Goal: Task Accomplishment & Management: Complete application form

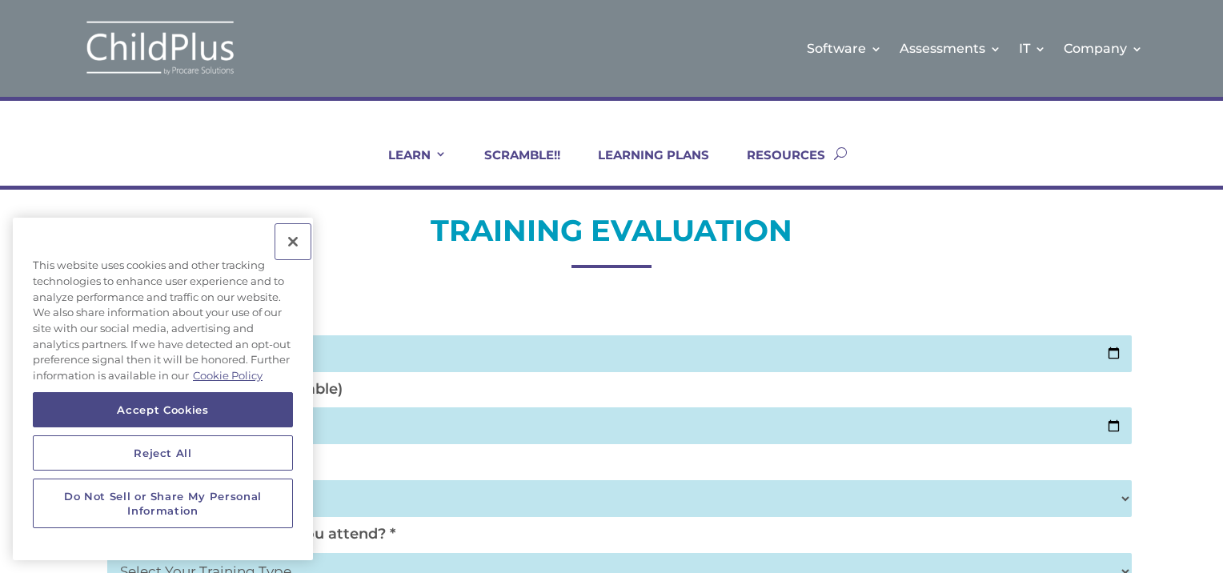
click at [298, 237] on button "Close" at bounding box center [292, 241] width 35 height 35
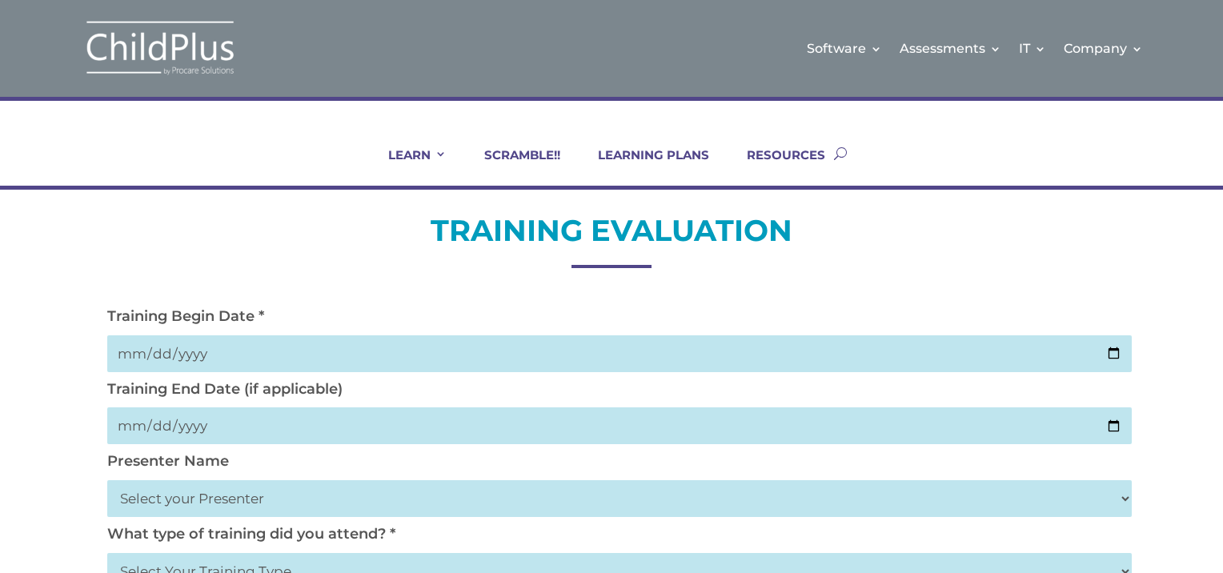
click at [207, 352] on input "date" at bounding box center [619, 353] width 1025 height 37
click at [1114, 354] on input "date" at bounding box center [619, 353] width 1025 height 37
type input "[DATE]"
click at [1111, 425] on input "date" at bounding box center [619, 426] width 1025 height 37
type input "[DATE]"
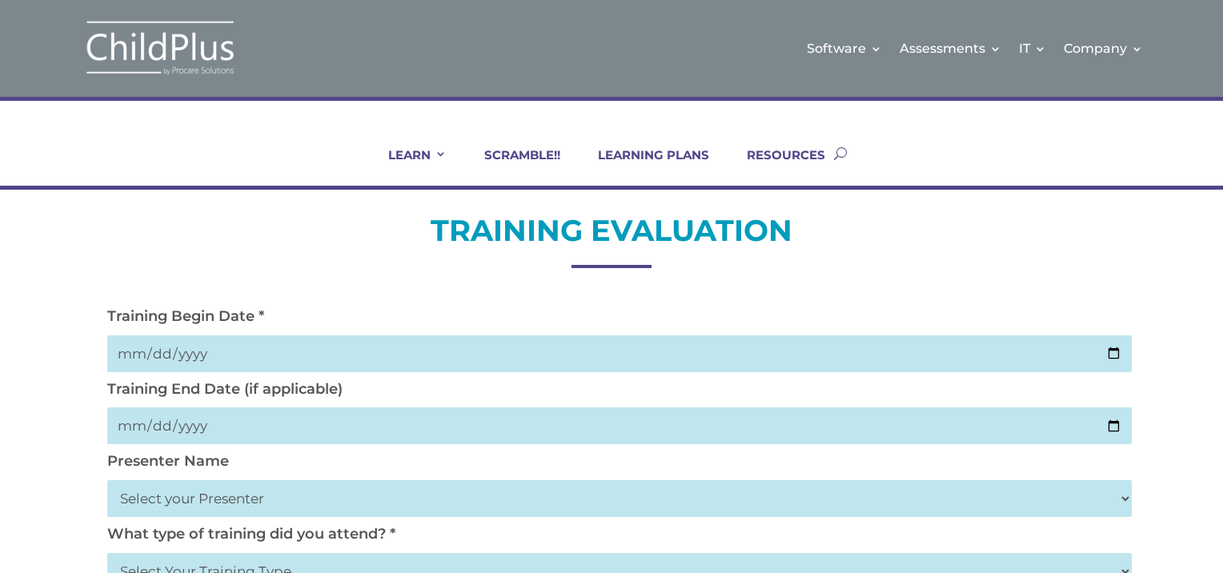
click at [172, 493] on select "Select your Presenter [PERSON_NAME] [PERSON_NAME] [PERSON_NAME] [PERSON_NAME] […" at bounding box center [619, 498] width 1025 height 37
select select "[PERSON_NAME]"
click at [107, 480] on select "Select your Presenter [PERSON_NAME] [PERSON_NAME] [PERSON_NAME] [PERSON_NAME] […" at bounding box center [619, 498] width 1025 height 37
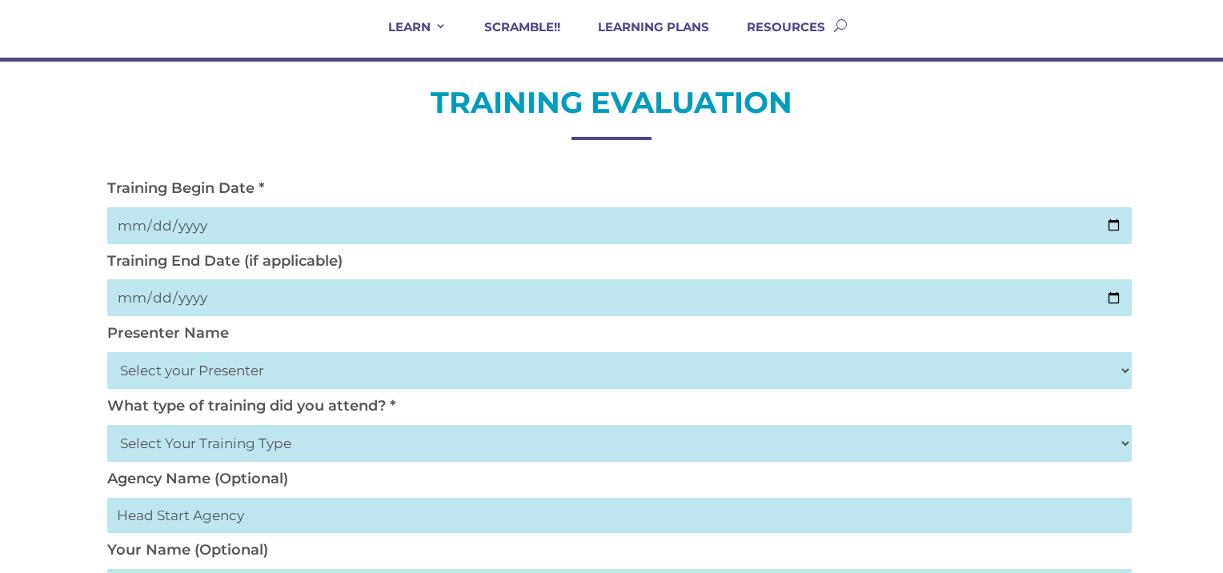
scroll to position [130, 0]
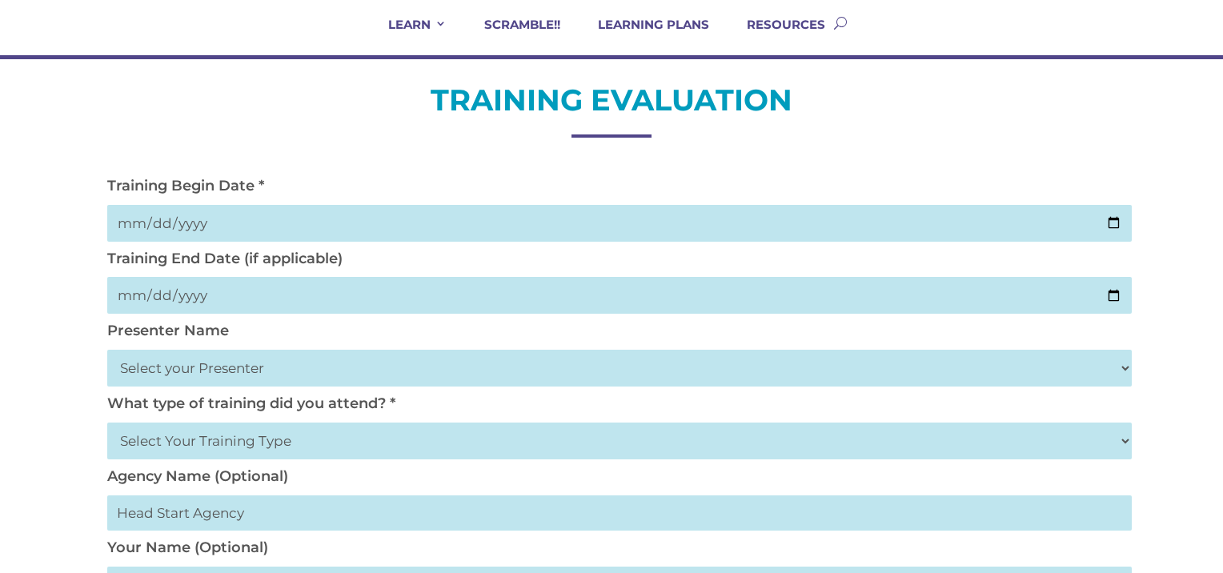
click at [1130, 442] on select "Select Your Training Type On-site (at your agency) Virtual Visit Live Group Web…" at bounding box center [619, 441] width 1025 height 37
select select "Virtual Visit"
click at [107, 423] on select "Select Your Training Type On-site (at your agency) Virtual Visit Live Group Web…" at bounding box center [619, 441] width 1025 height 37
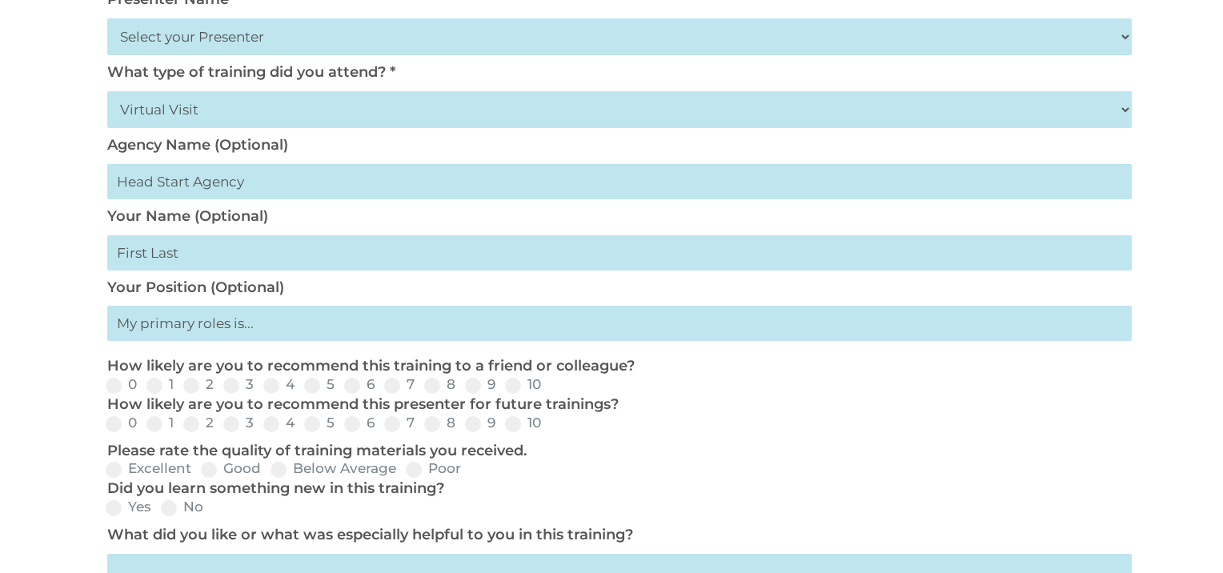
scroll to position [464, 0]
click at [154, 323] on input "text" at bounding box center [619, 321] width 1025 height 35
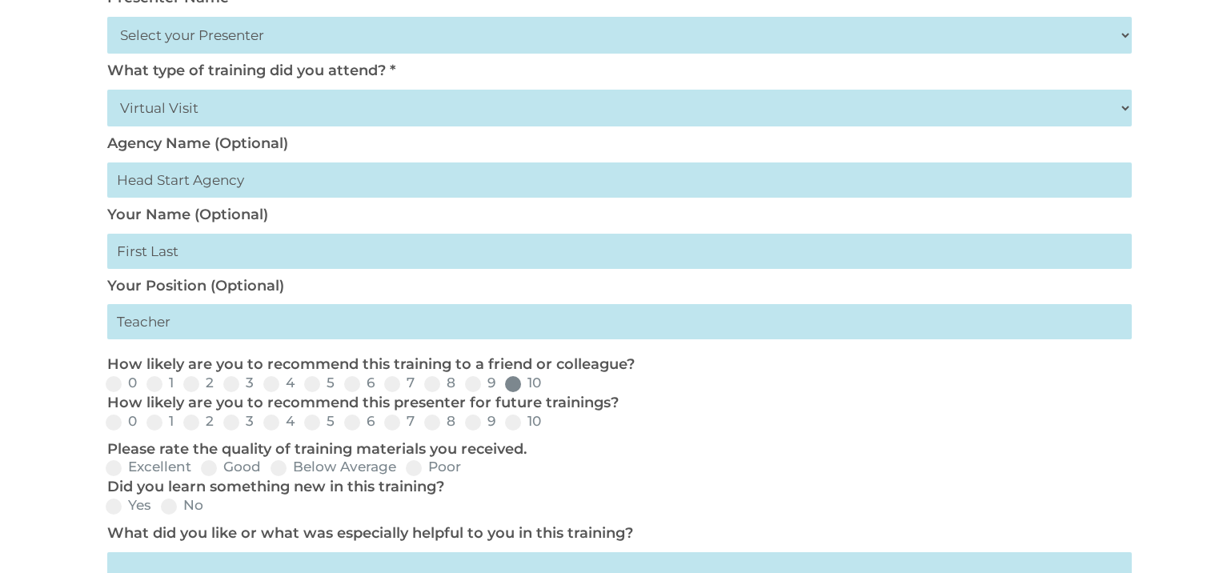
type input "Teacher"
click at [520, 384] on label "10" at bounding box center [523, 383] width 36 height 14
click at [549, 384] on input "10" at bounding box center [554, 389] width 10 height 10
radio input "true"
drag, startPoint x: 512, startPoint y: 424, endPoint x: 577, endPoint y: 448, distance: 69.9
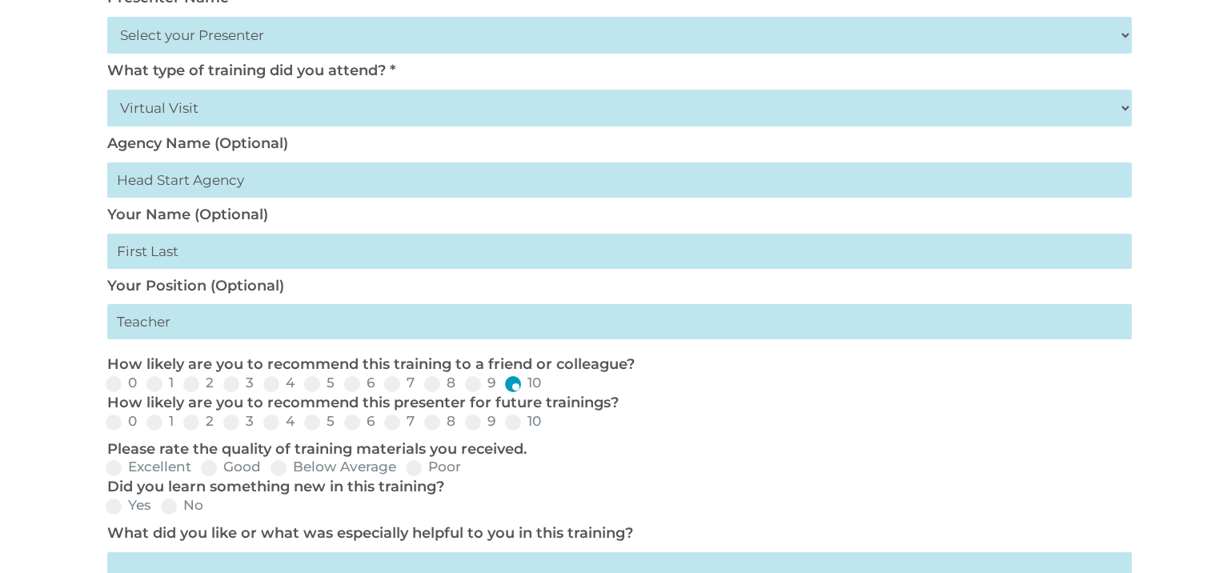
click at [577, 448] on form "Training Begin Date * [DATE] Training End Date (if applicable) [DATE] Presenter…" at bounding box center [611, 359] width 1025 height 1030
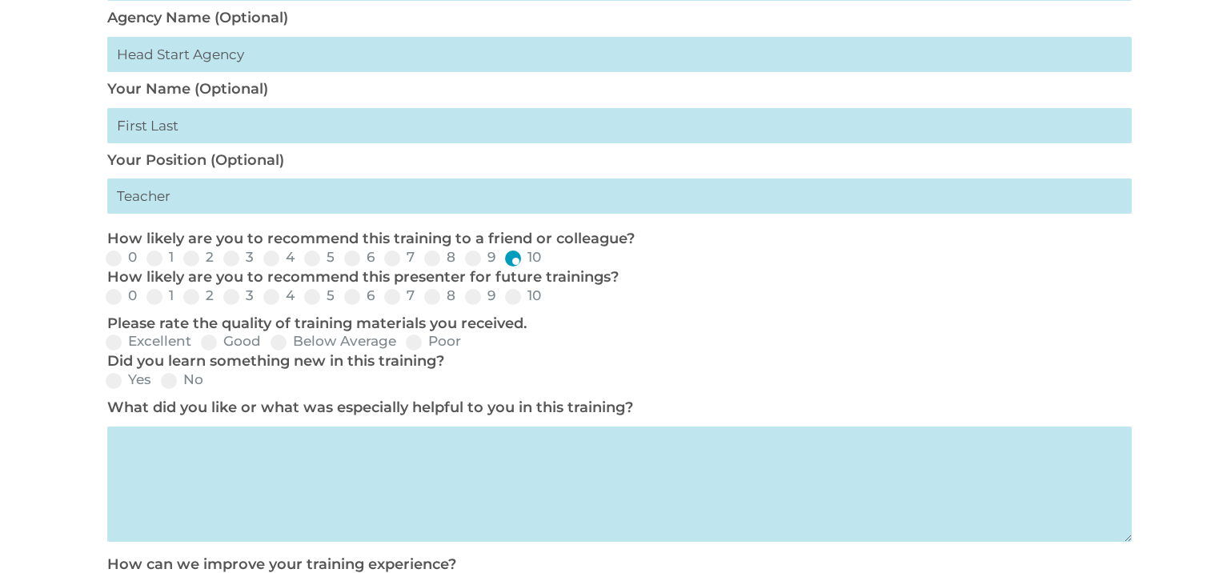
scroll to position [592, 0]
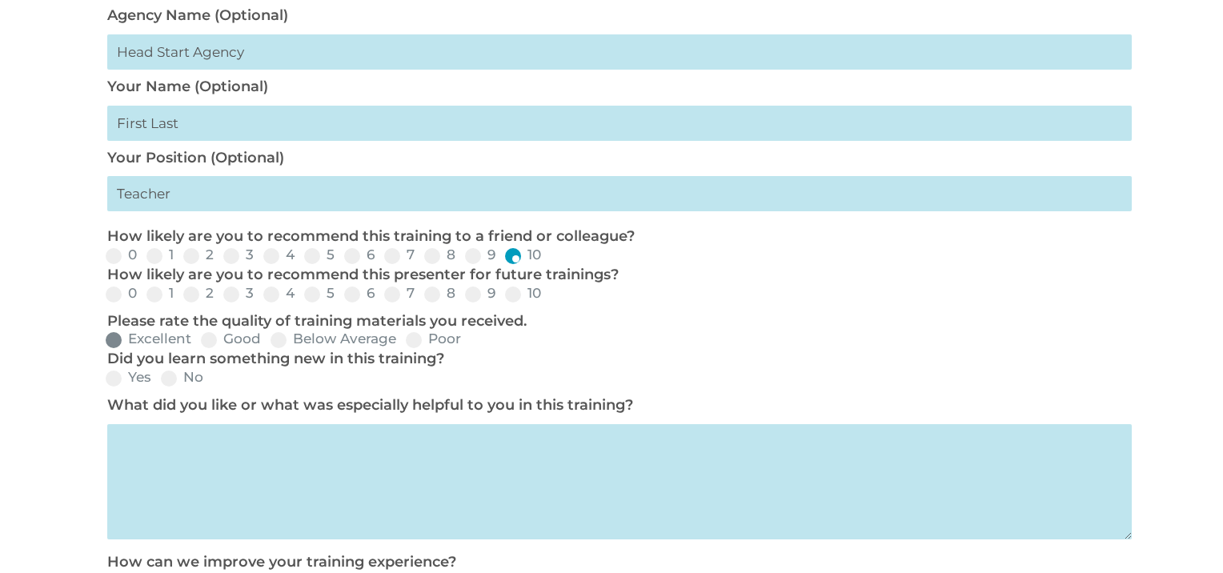
click at [110, 340] on span at bounding box center [114, 340] width 16 height 16
click at [199, 340] on input "Excellent" at bounding box center [204, 345] width 10 height 10
radio input "true"
click at [121, 383] on span at bounding box center [114, 379] width 16 height 16
click at [159, 383] on input "Yes" at bounding box center [164, 384] width 10 height 10
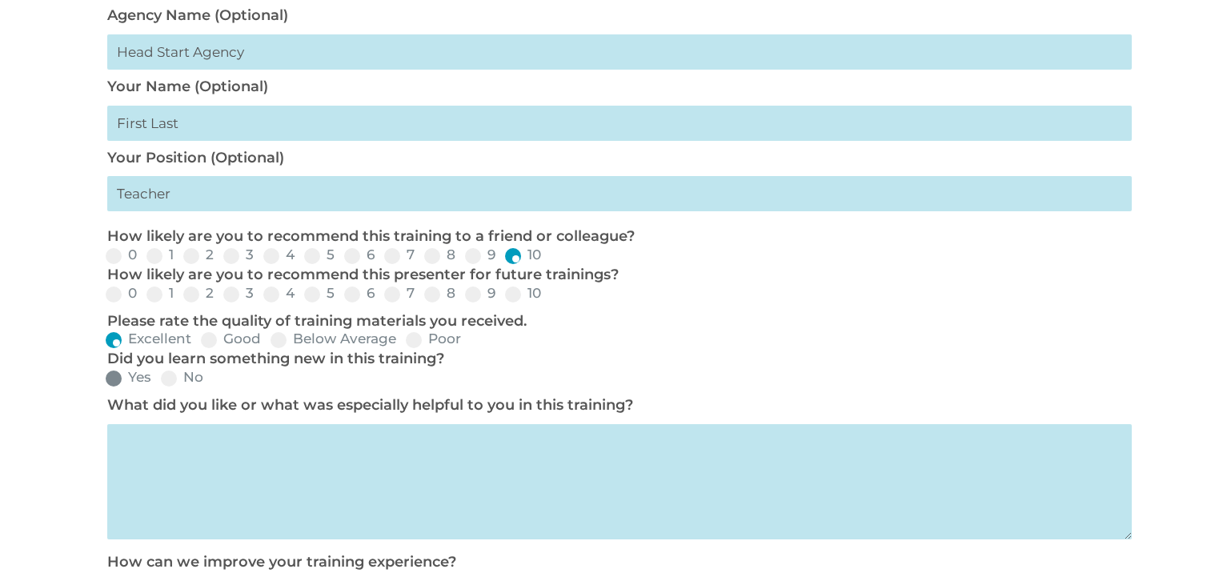
radio input "true"
click at [137, 438] on textarea at bounding box center [619, 481] width 1025 height 115
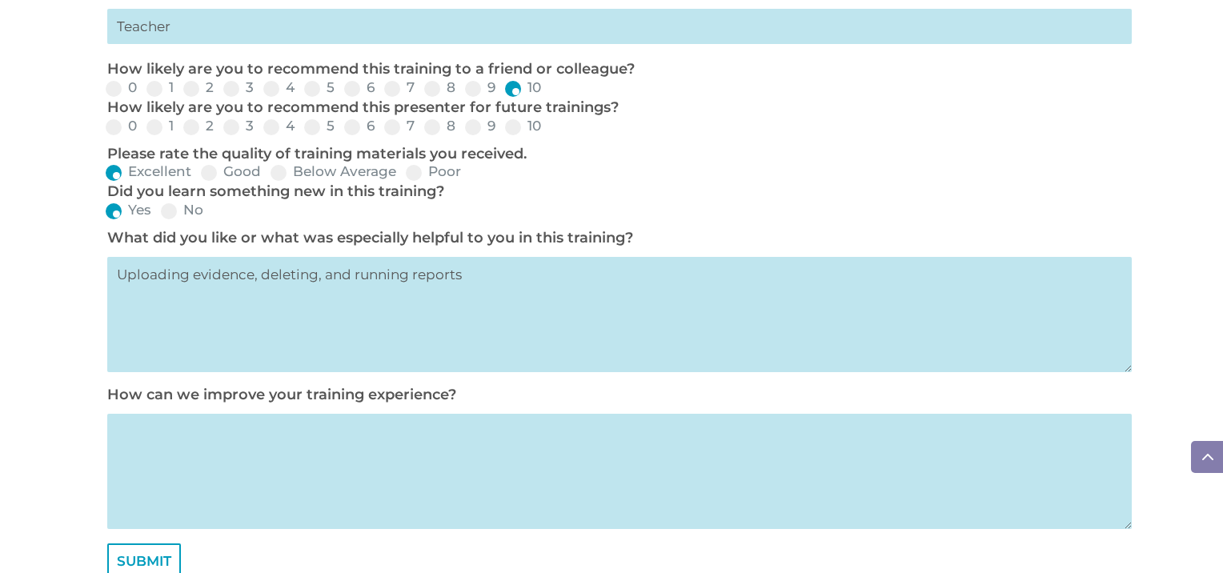
scroll to position [762, 0]
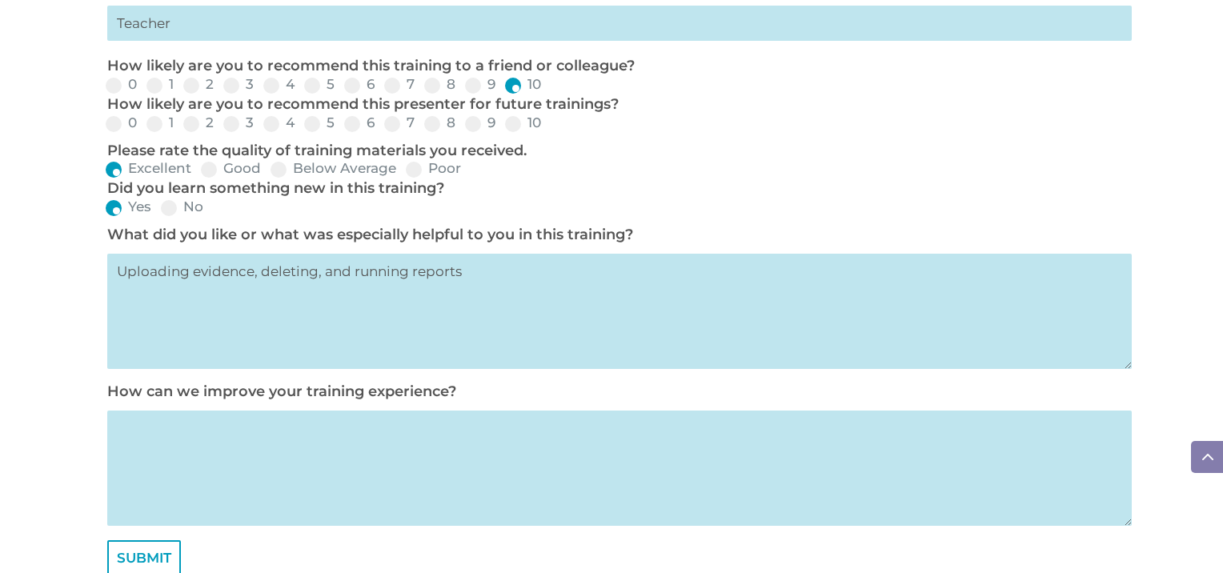
type textarea "Uploading evidence, deleting, and running reports"
click at [131, 432] on textarea at bounding box center [619, 468] width 1025 height 115
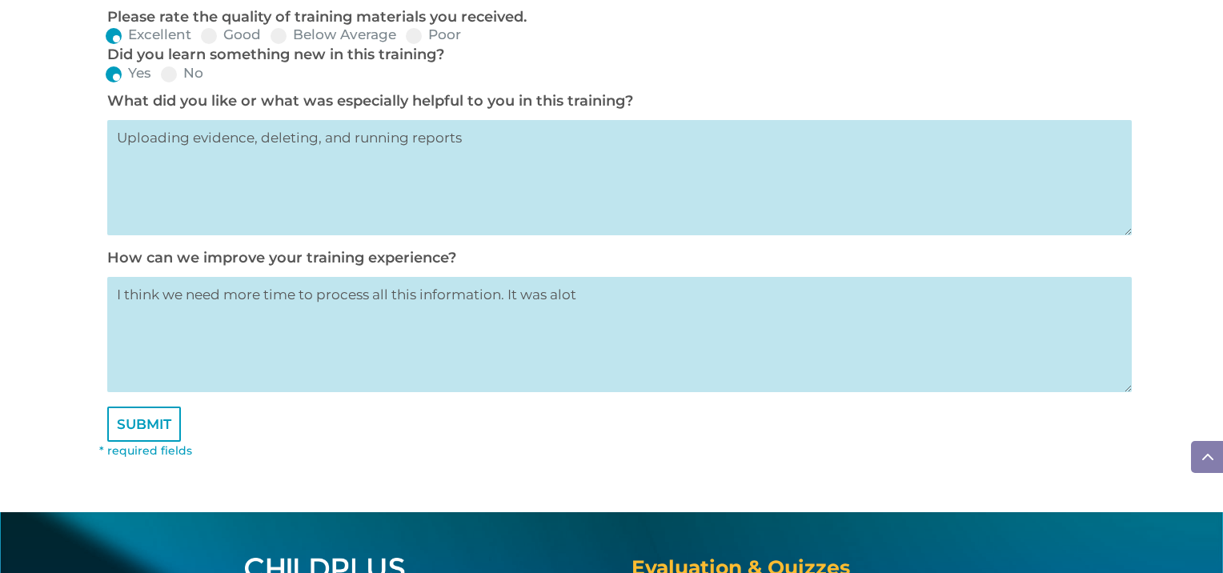
scroll to position [922, 0]
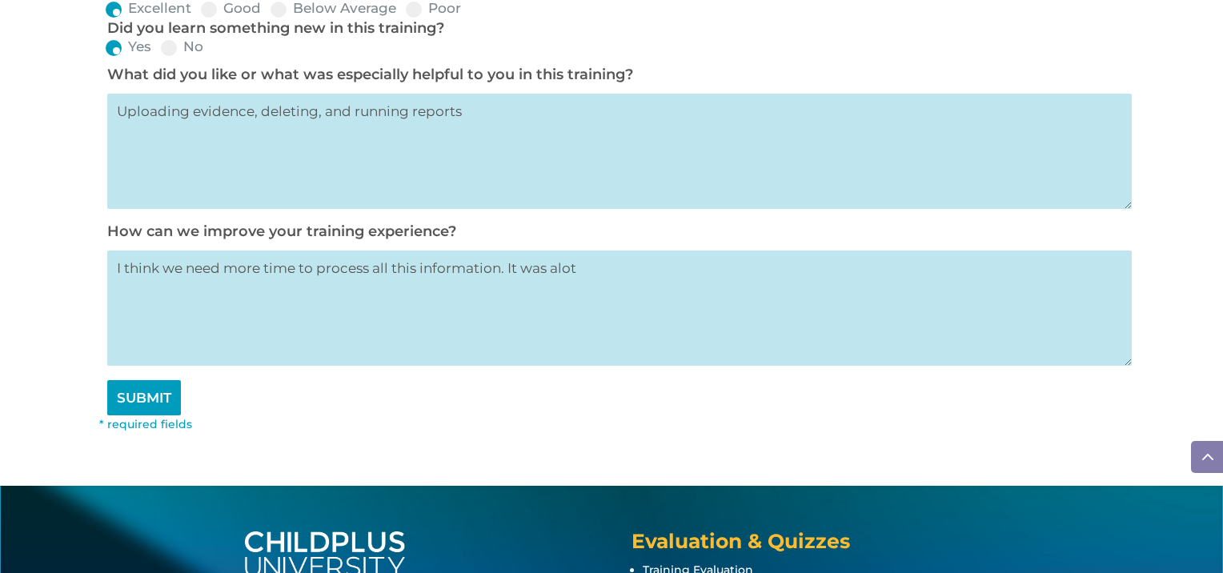
type textarea "I think we need more time to process all this information. It was alot"
click at [129, 413] on input "SUBMIT" at bounding box center [144, 397] width 74 height 35
click at [130, 411] on input "SUBMIT" at bounding box center [144, 397] width 74 height 35
click at [138, 408] on input "SUBMIT" at bounding box center [144, 397] width 74 height 35
